Goal: Register for event/course

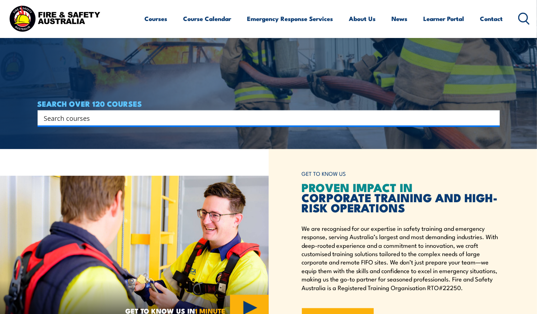
click at [89, 118] on input "Search input" at bounding box center [264, 117] width 440 height 11
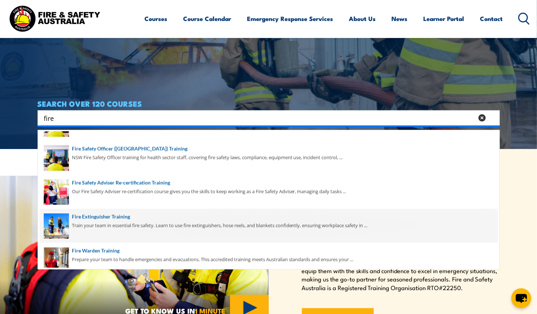
scroll to position [127, 0]
type input "fire"
click at [120, 216] on span at bounding box center [269, 225] width 458 height 34
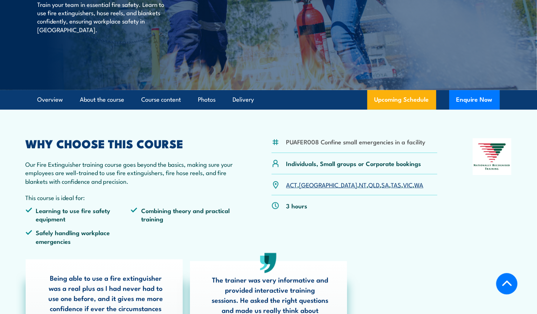
click at [415, 184] on link "WA" at bounding box center [419, 184] width 9 height 9
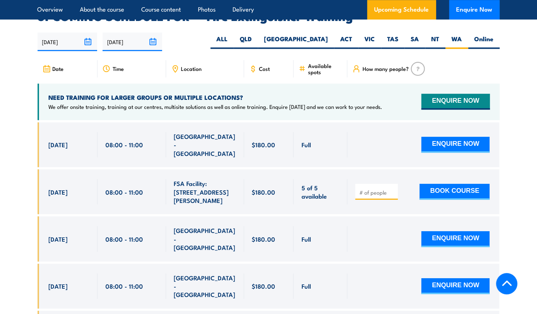
scroll to position [1213, 0]
